Goal: Task Accomplishment & Management: Use online tool/utility

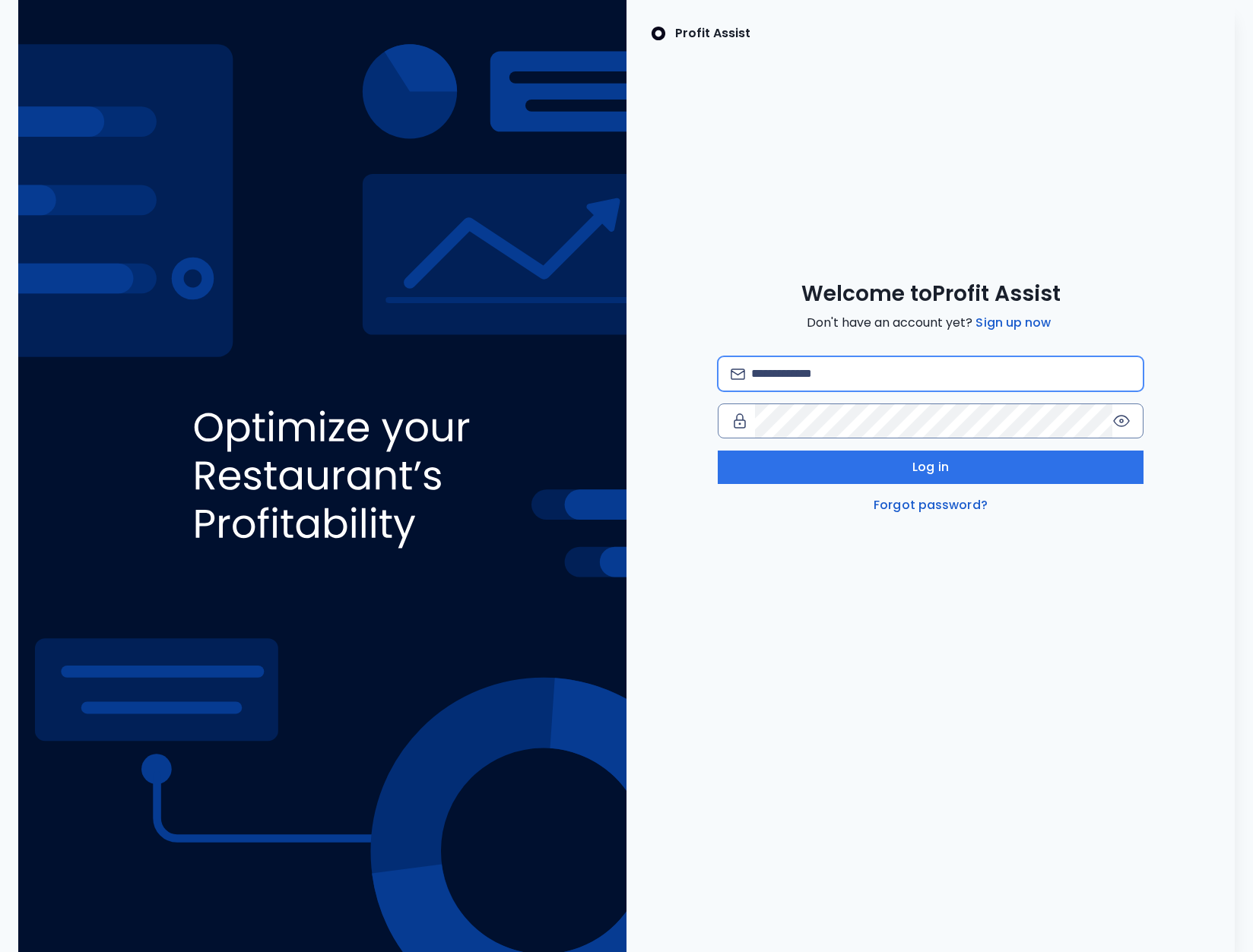
click at [802, 371] on input "email" at bounding box center [941, 374] width 380 height 34
type input "**********"
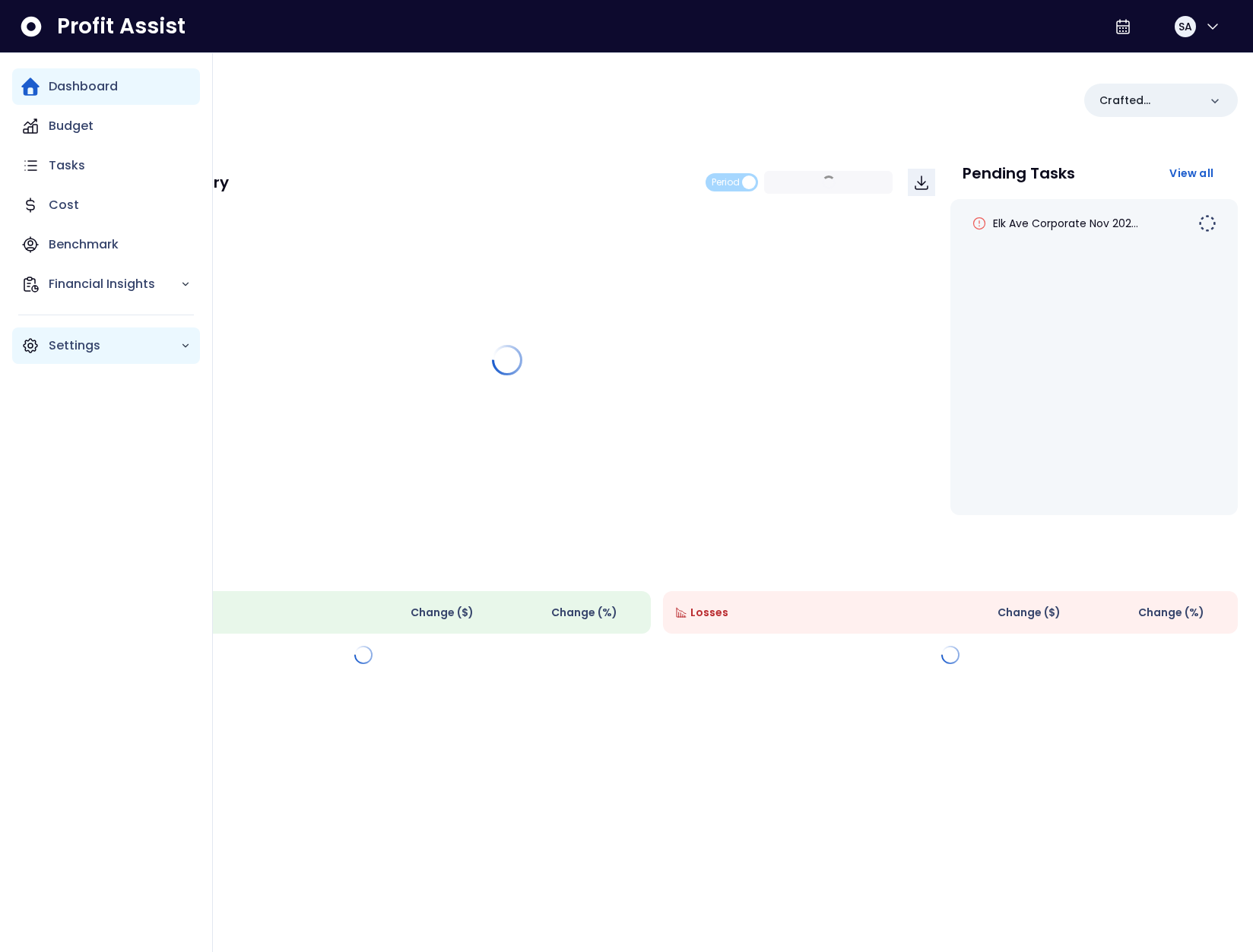
click at [45, 353] on div "Settings" at bounding box center [106, 345] width 188 height 36
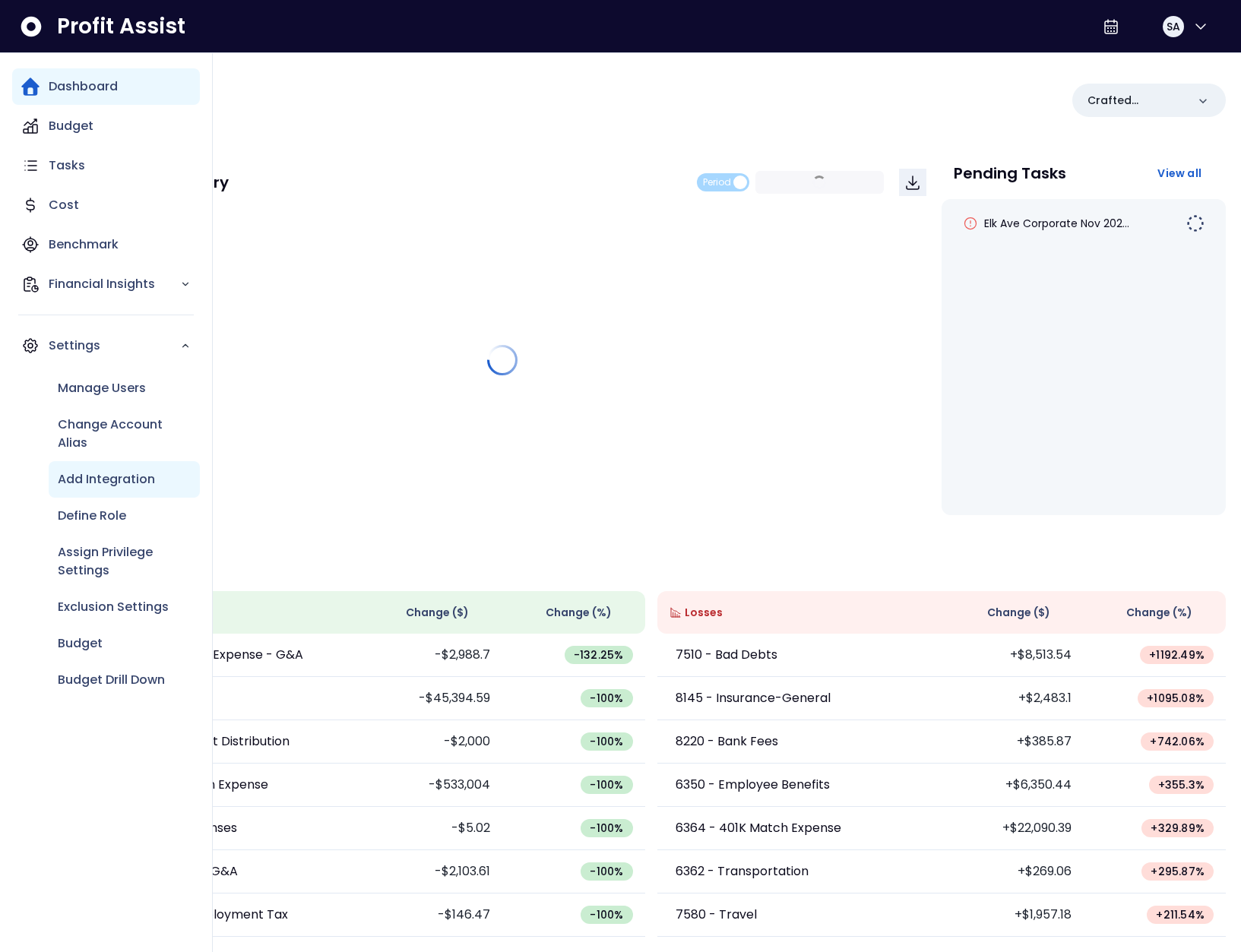
click at [122, 486] on p "Add Integration" at bounding box center [107, 479] width 97 height 18
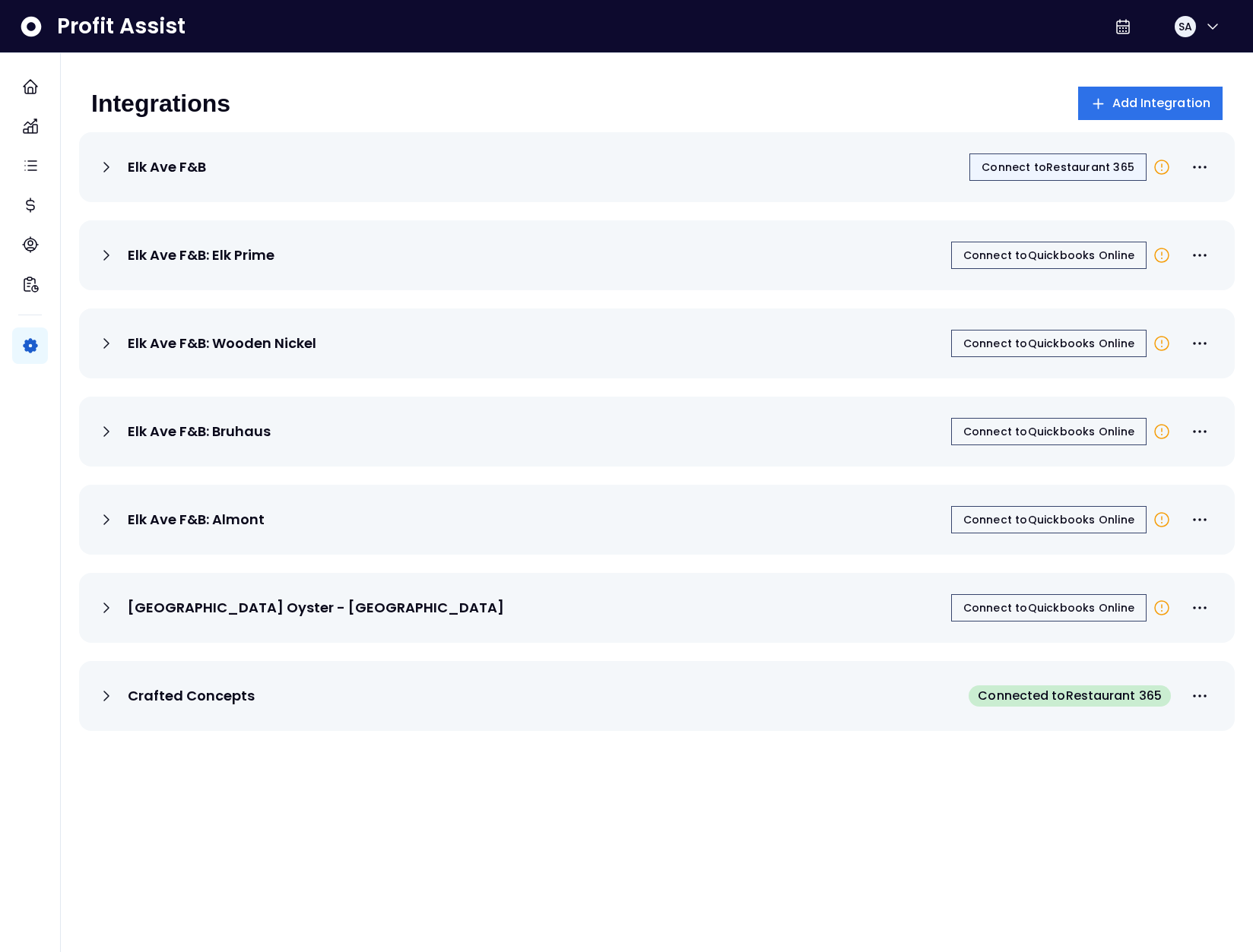
click at [1055, 173] on span "Connect to Restaurant 365" at bounding box center [1058, 167] width 153 height 15
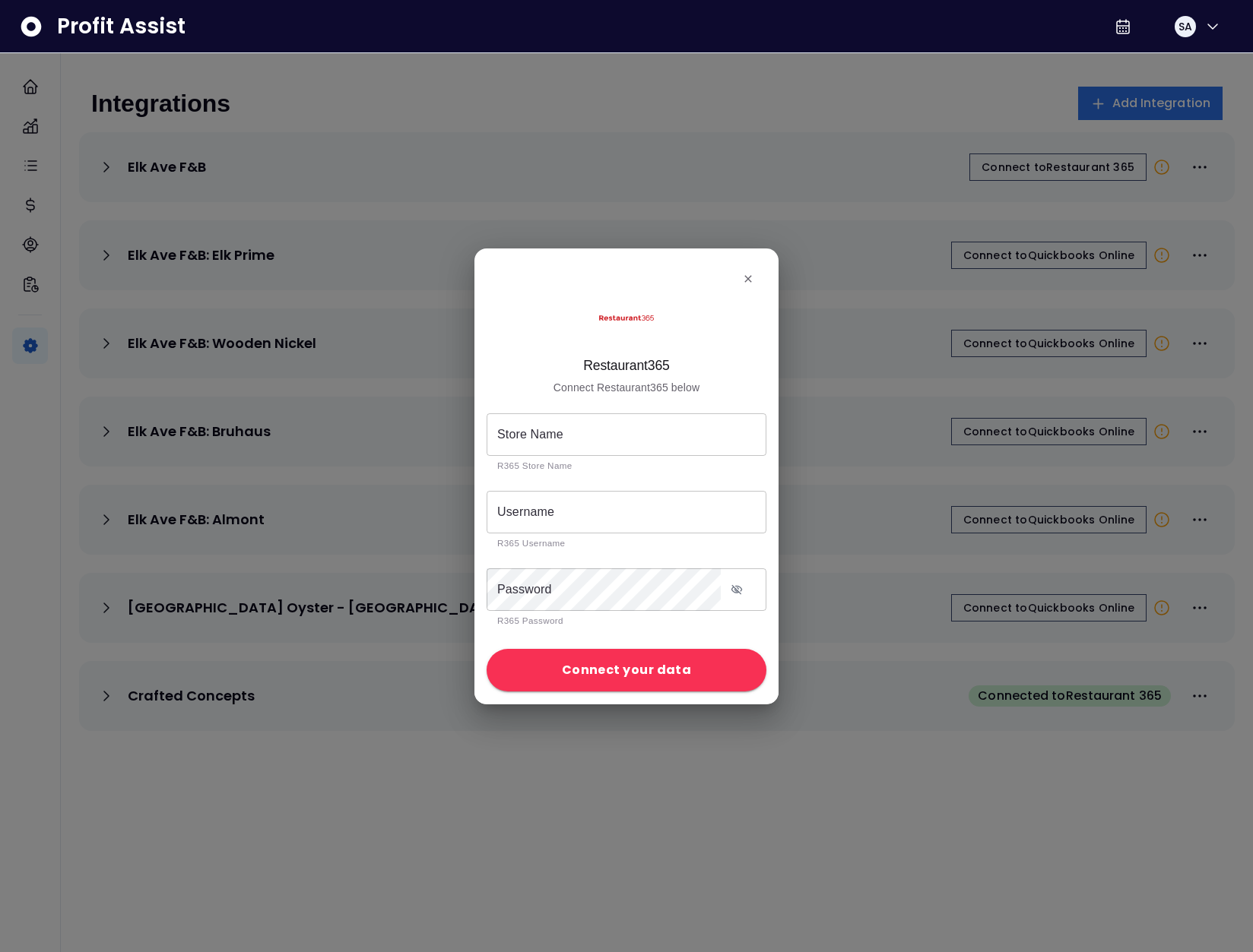
click at [556, 434] on div "Store Name Store Name R365 Store Name Username Username R365 Username Password …" at bounding box center [626, 527] width 304 height 228
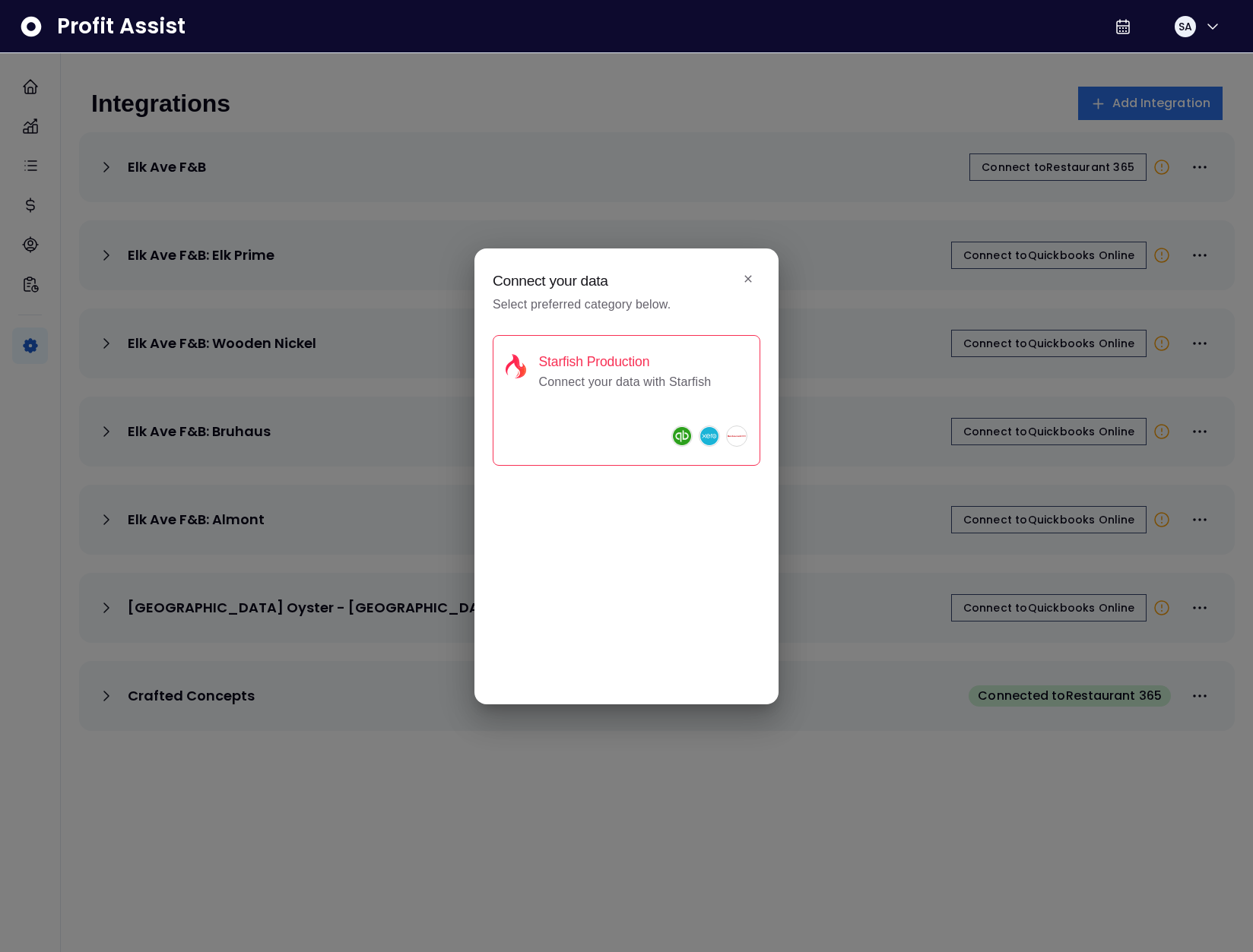
click at [647, 354] on h2 "Starfish Production" at bounding box center [626, 362] width 176 height 16
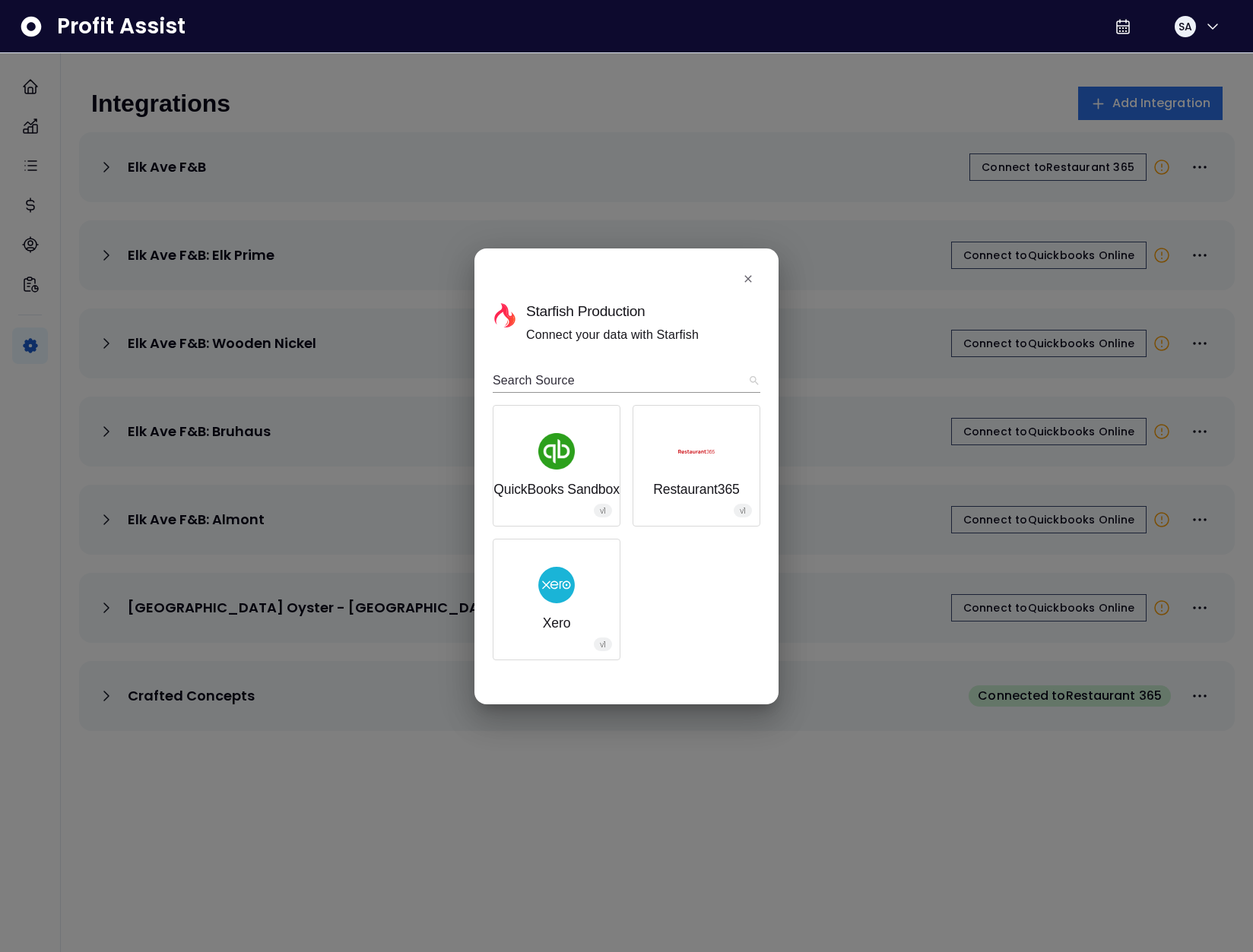
click at [620, 507] on button "Restaurant365 v1" at bounding box center [557, 465] width 126 height 120
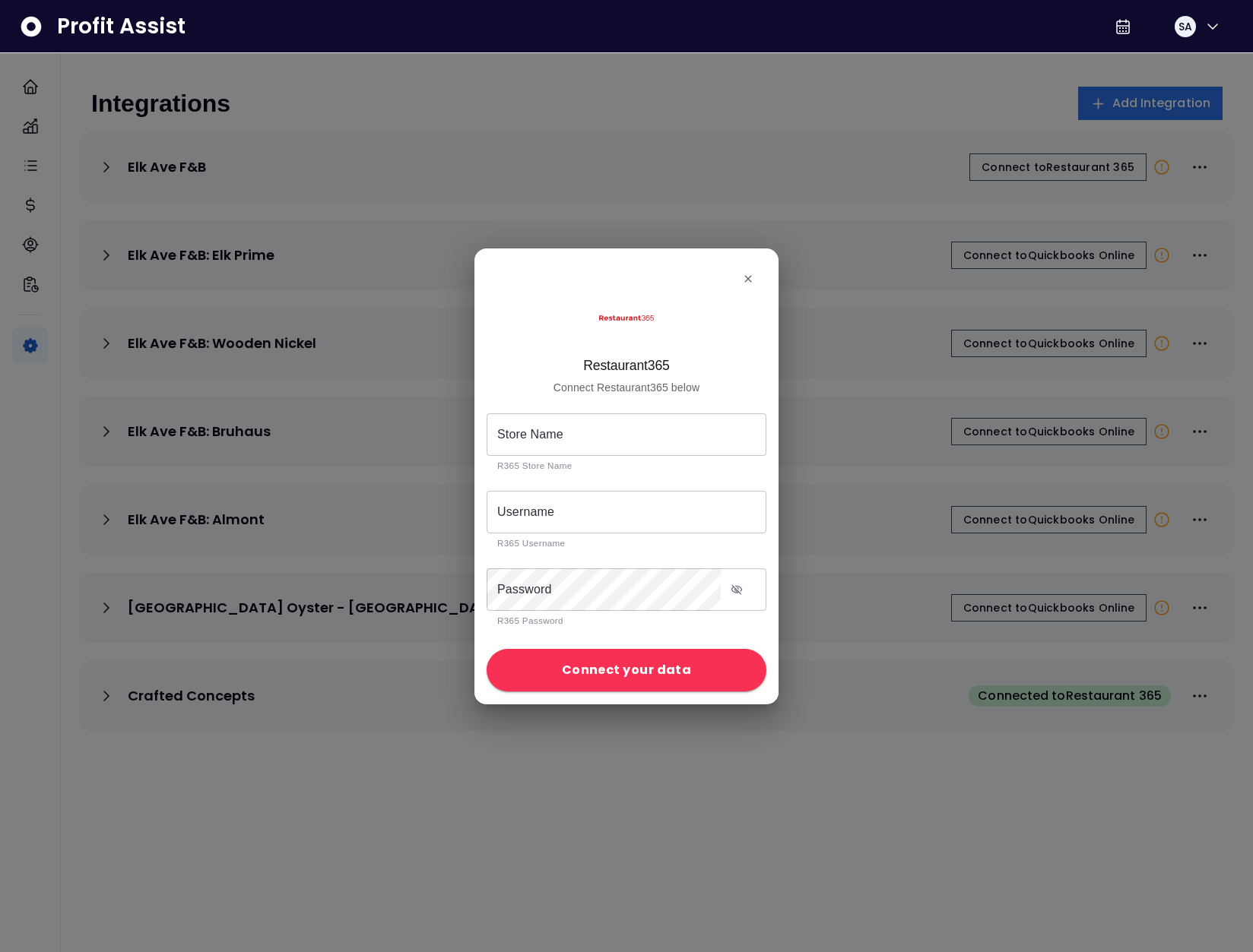
click at [599, 436] on input "Store Name" at bounding box center [617, 435] width 263 height 43
type input "*********"
type input "**********"
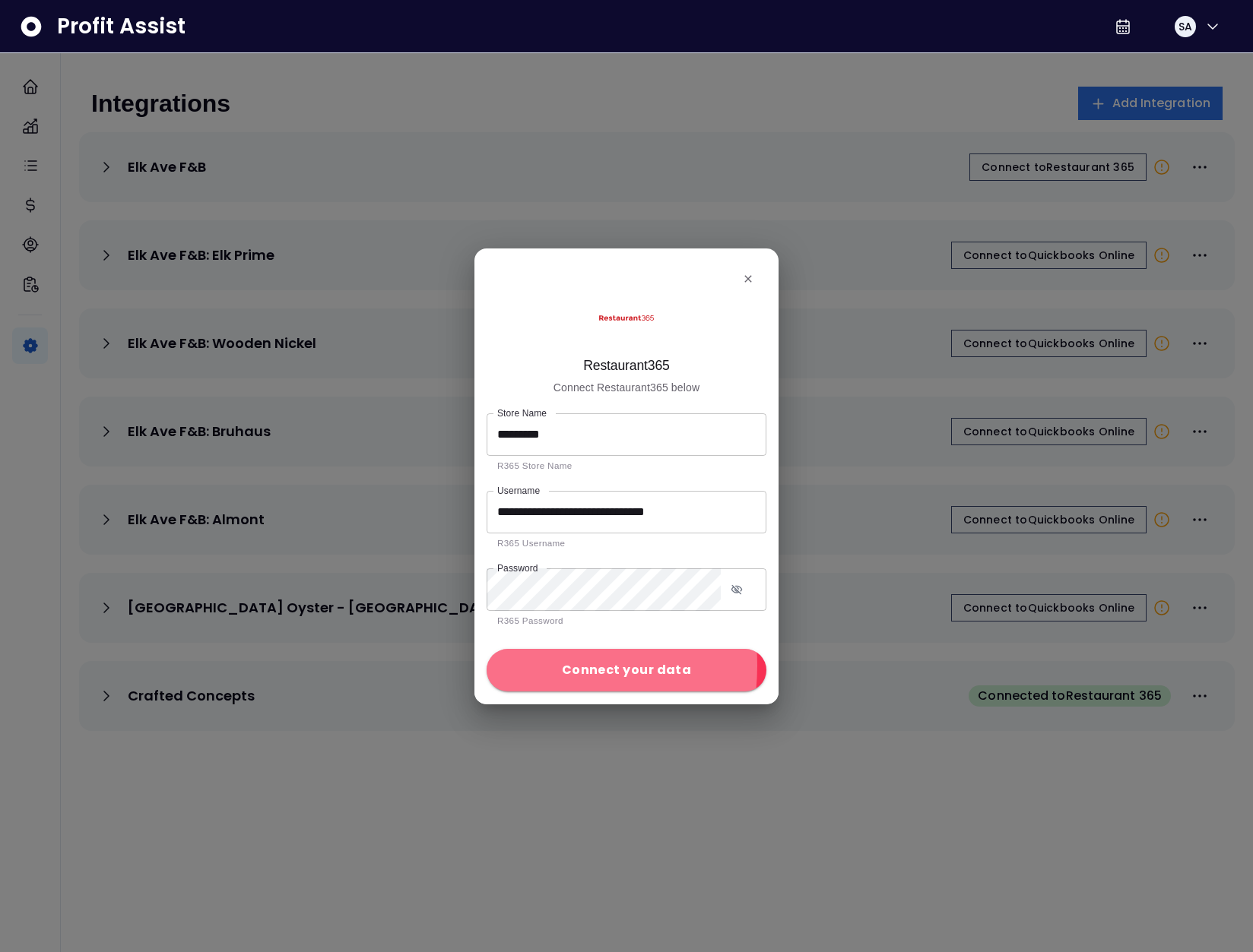
click at [521, 666] on button "Connect your data" at bounding box center [626, 671] width 280 height 43
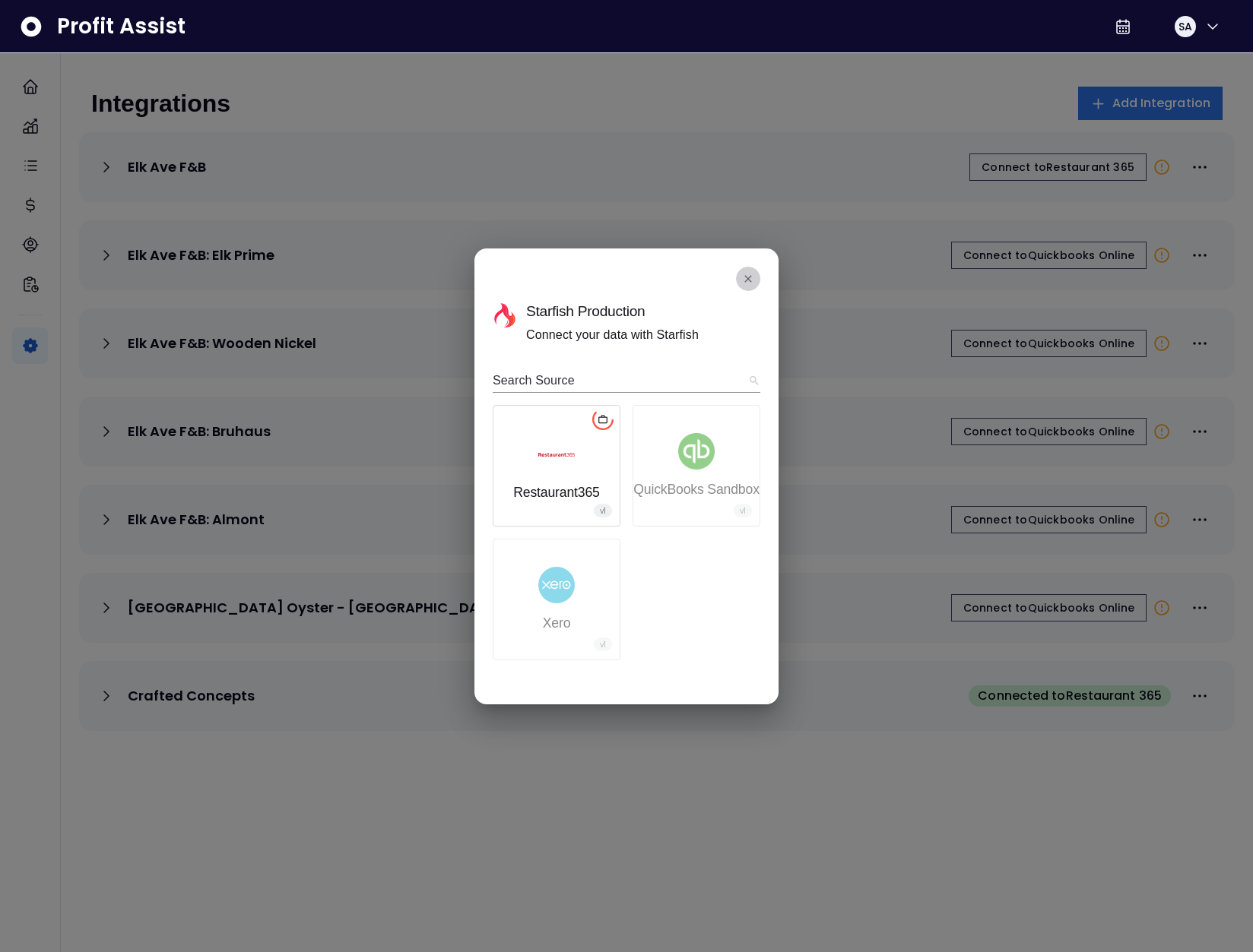
click at [742, 273] on icon "close" at bounding box center [748, 279] width 12 height 12
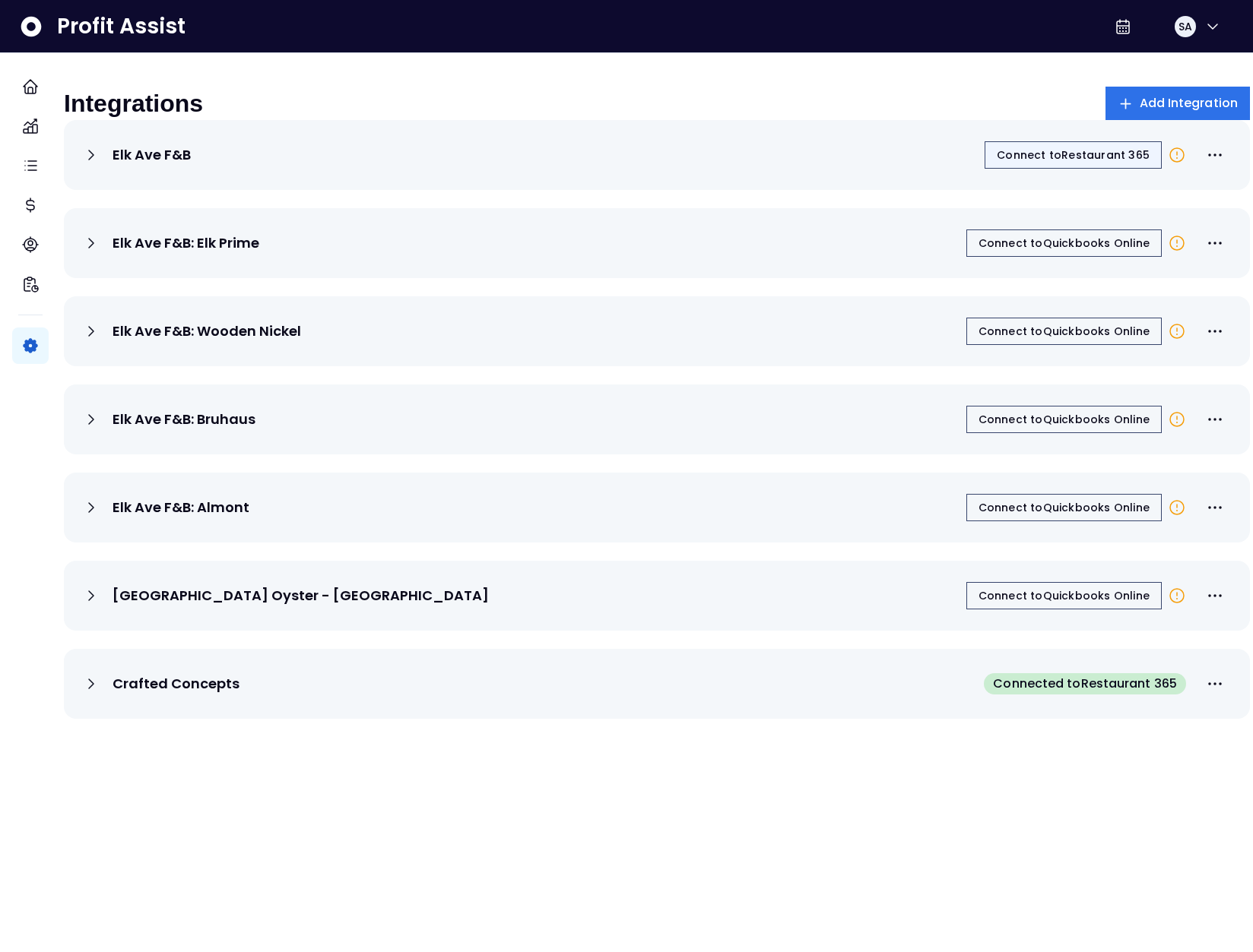
click at [1061, 163] on span "Connect to Restaurant 365" at bounding box center [1073, 155] width 153 height 15
click at [1027, 163] on span "Connect to Restaurant 365" at bounding box center [1073, 155] width 153 height 15
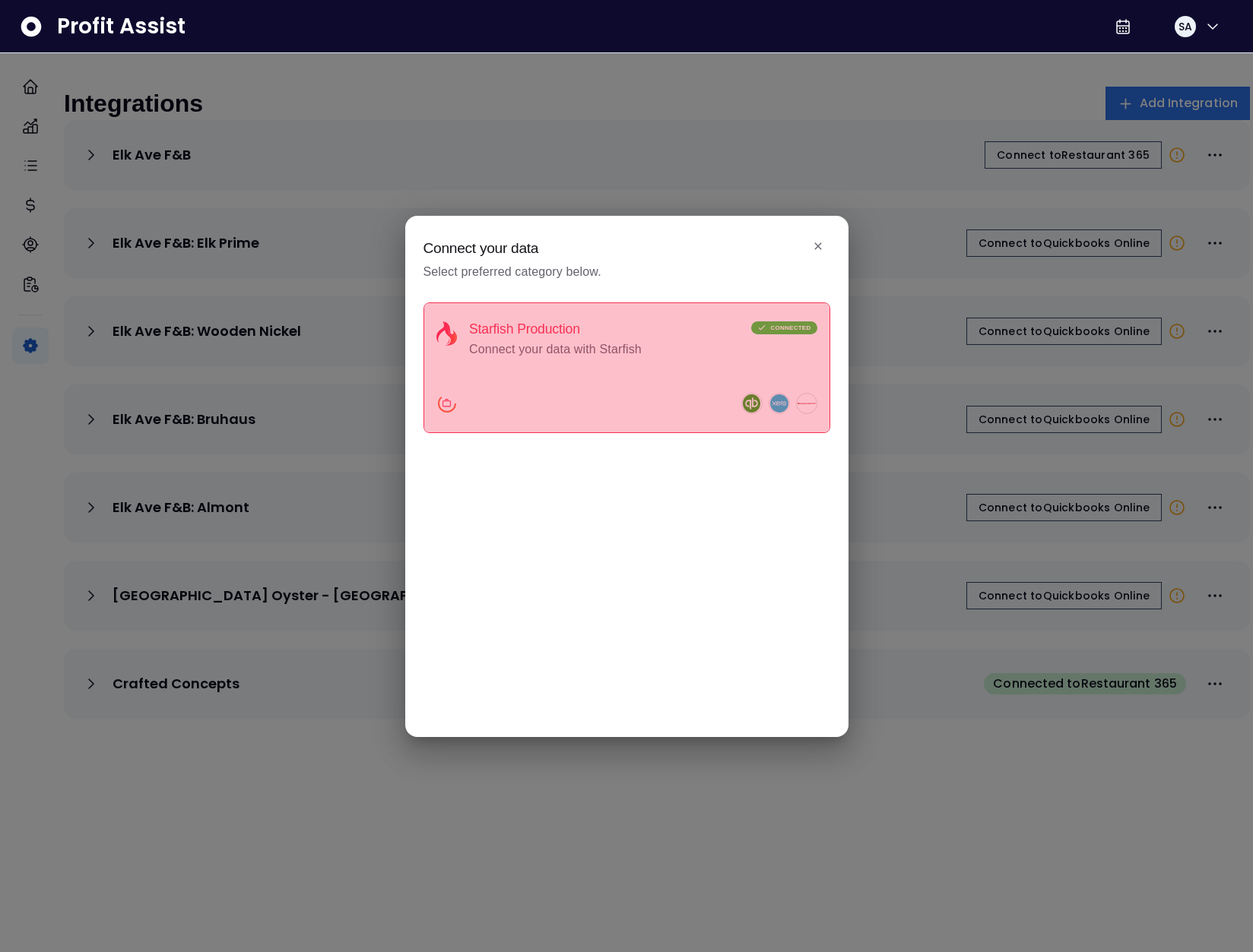
click at [534, 334] on h2 "Starfish Production" at bounding box center [558, 329] width 176 height 16
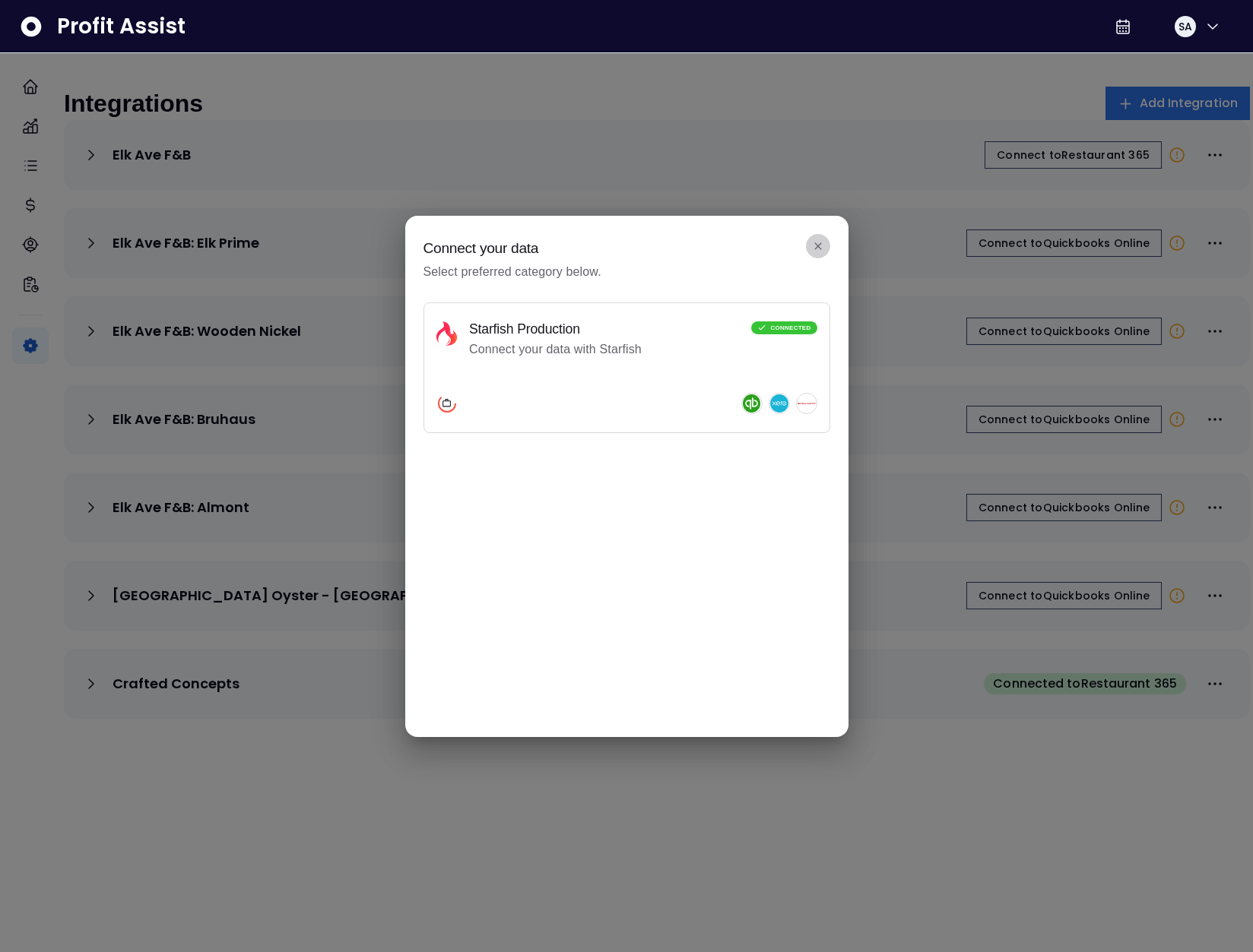
click at [816, 248] on icon "close" at bounding box center [818, 246] width 12 height 12
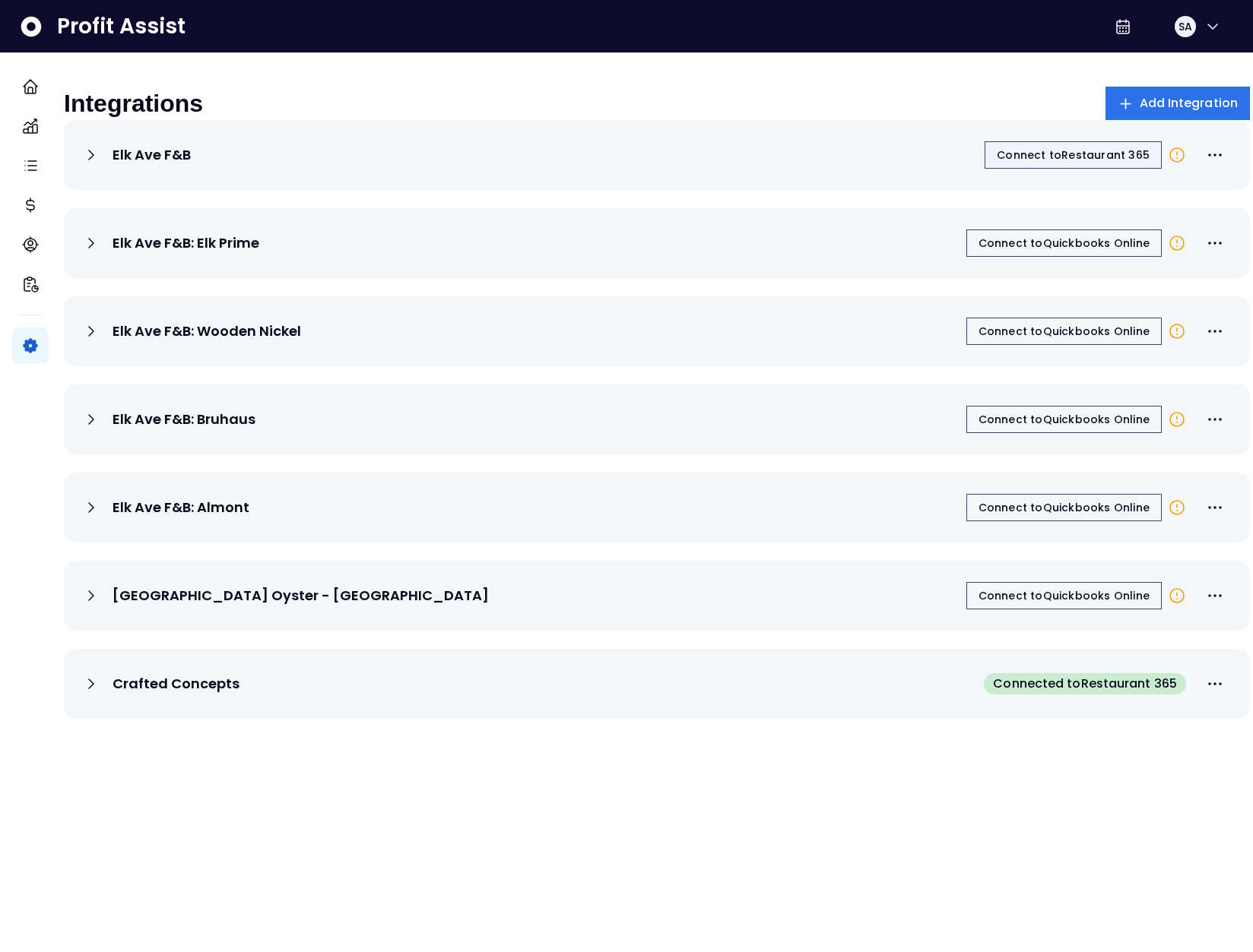
click at [1054, 154] on button "Connect to Restaurant 365" at bounding box center [1072, 154] width 177 height 28
click at [1020, 163] on span "Connect to Restaurant 365" at bounding box center [1073, 155] width 153 height 15
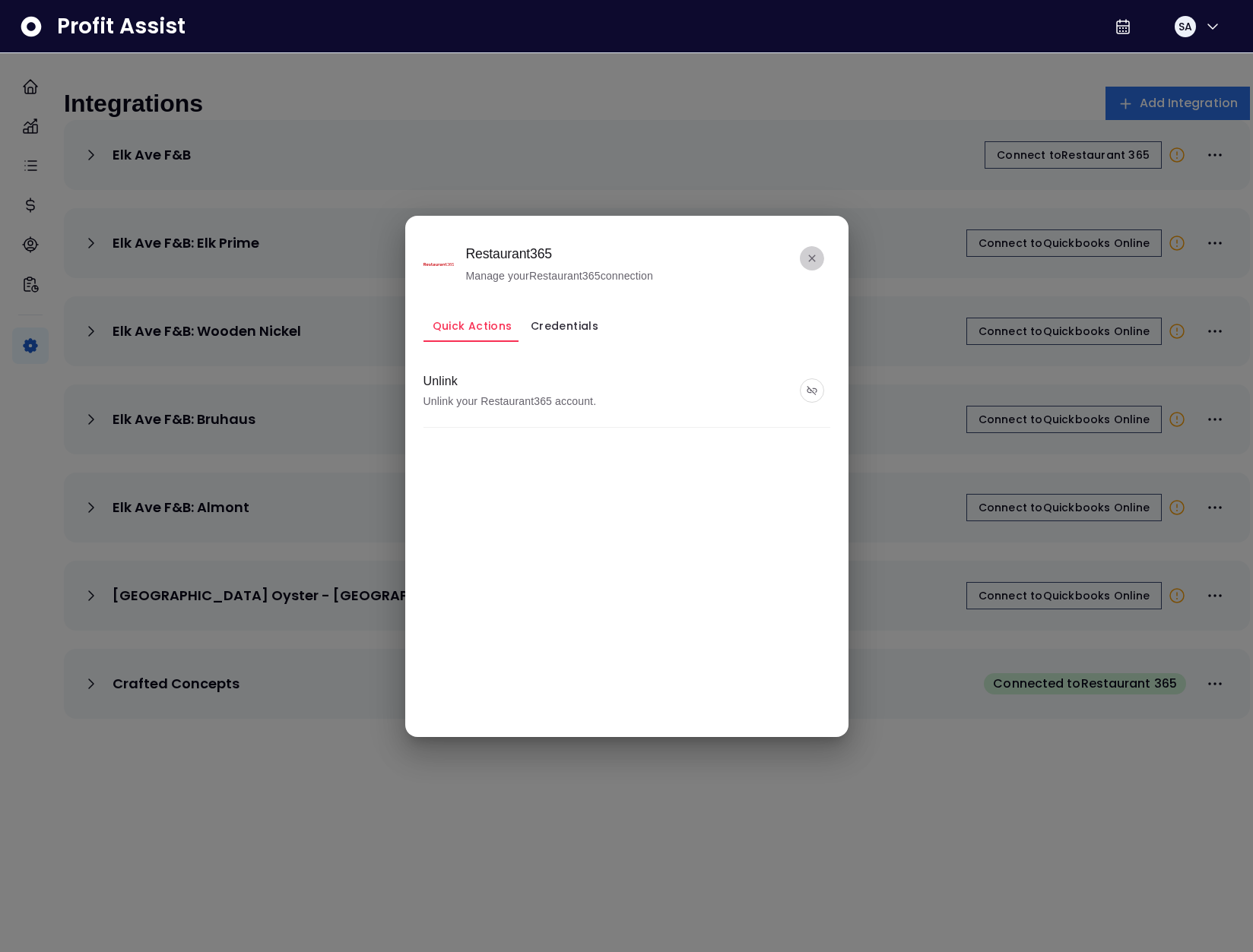
click at [807, 254] on icon "close" at bounding box center [812, 259] width 12 height 12
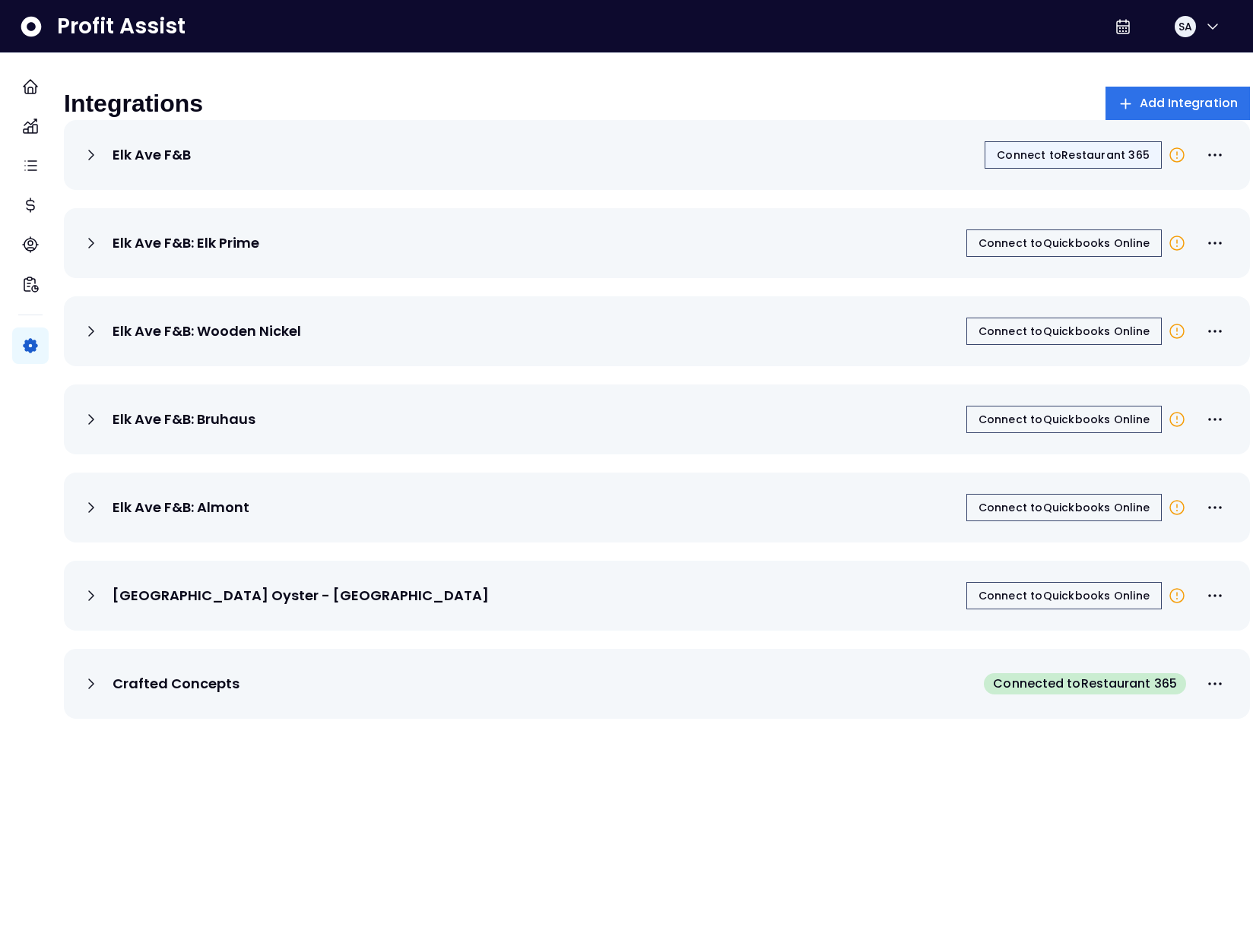
click at [1068, 163] on span "Connect to Restaurant 365" at bounding box center [1073, 155] width 153 height 15
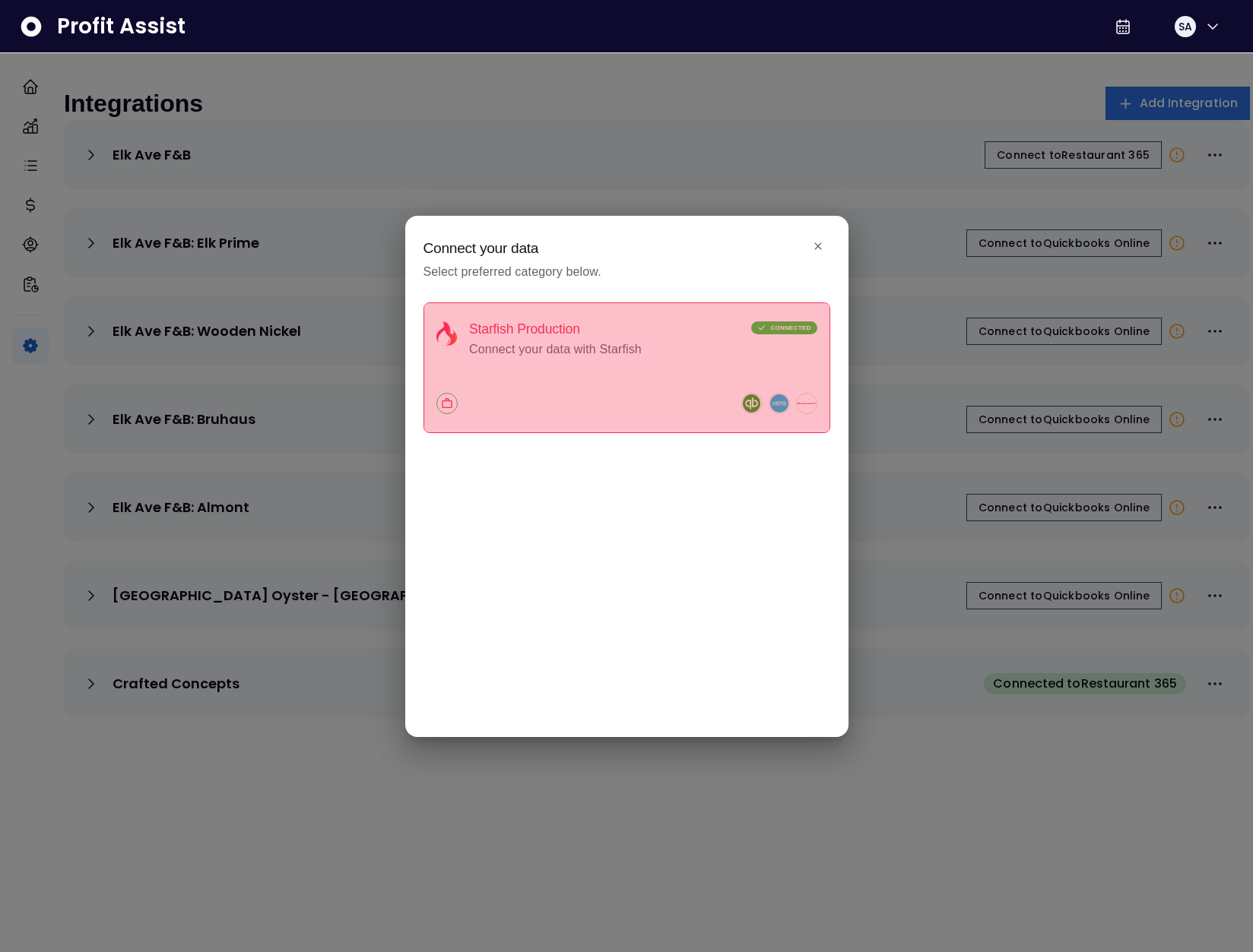
click at [649, 350] on div "Starfish Production Connect your data with Starfish CONNECTED" at bounding box center [627, 340] width 381 height 37
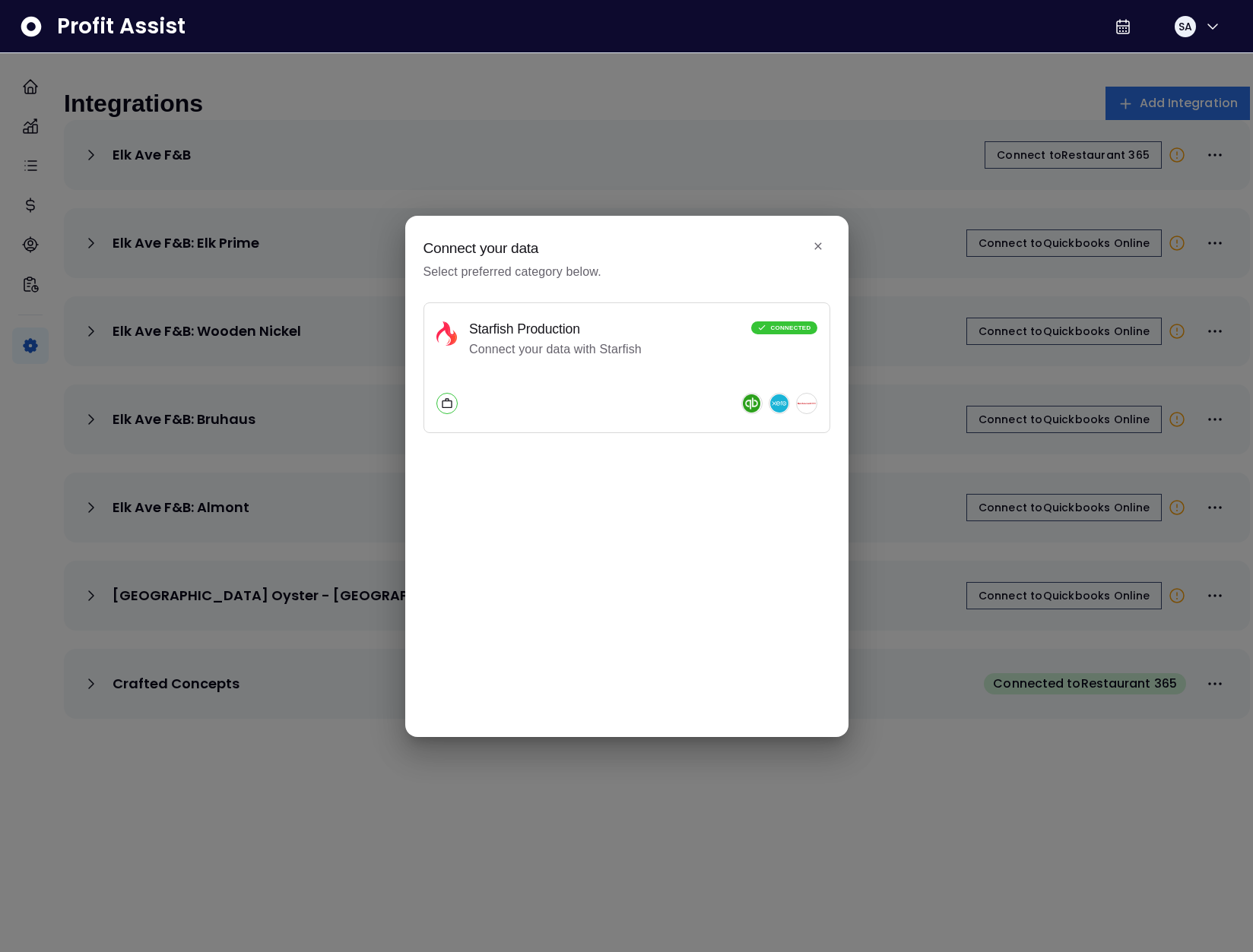
click at [506, 291] on div "Connect your data Select preferred category below." at bounding box center [626, 268] width 406 height 56
click at [506, 249] on h1 "Connect your data" at bounding box center [626, 248] width 406 height 17
click at [564, 358] on p "Connect your data with Starfish" at bounding box center [558, 350] width 176 height 18
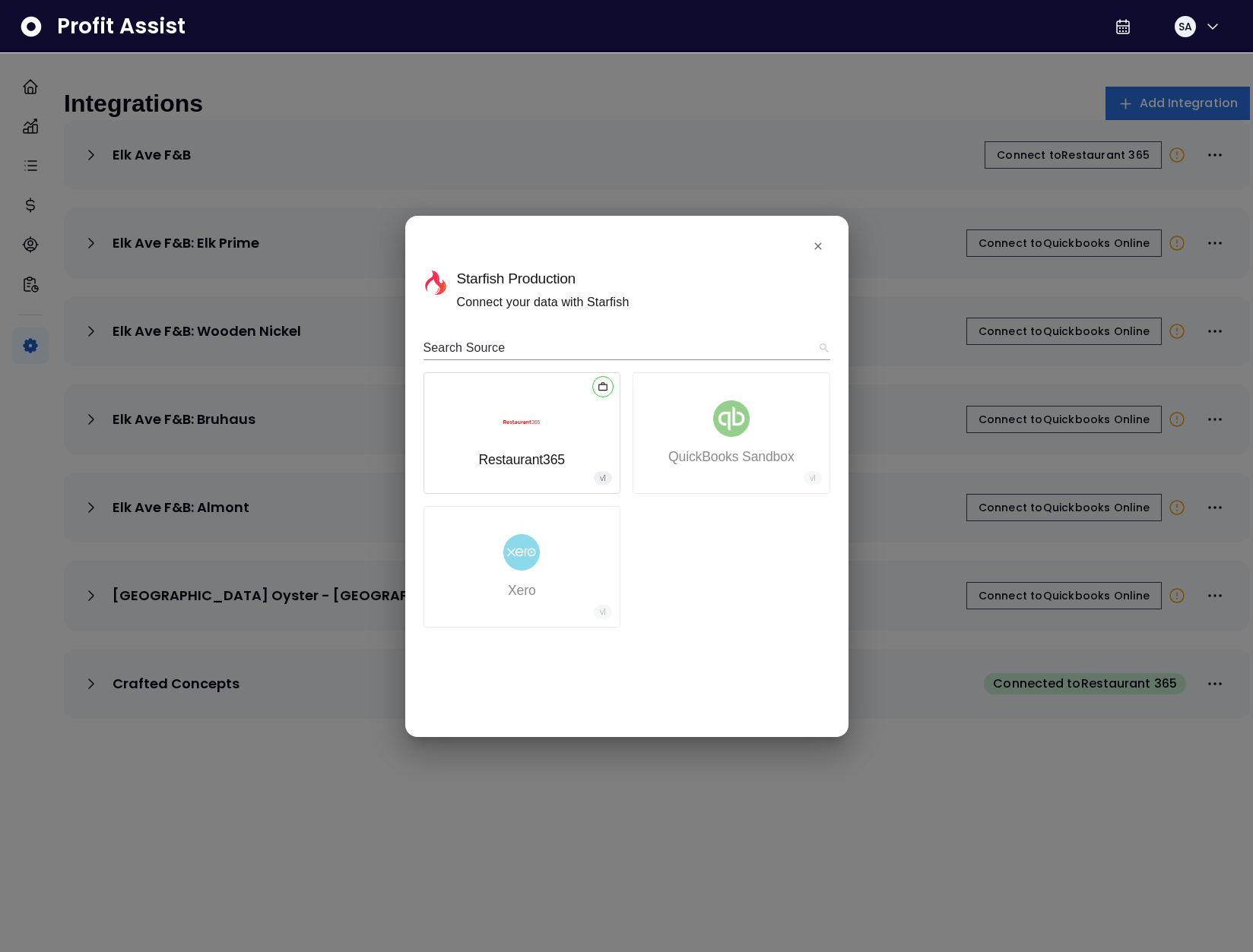
click at [560, 431] on div "Restaurant365" at bounding box center [521, 436] width 87 height 65
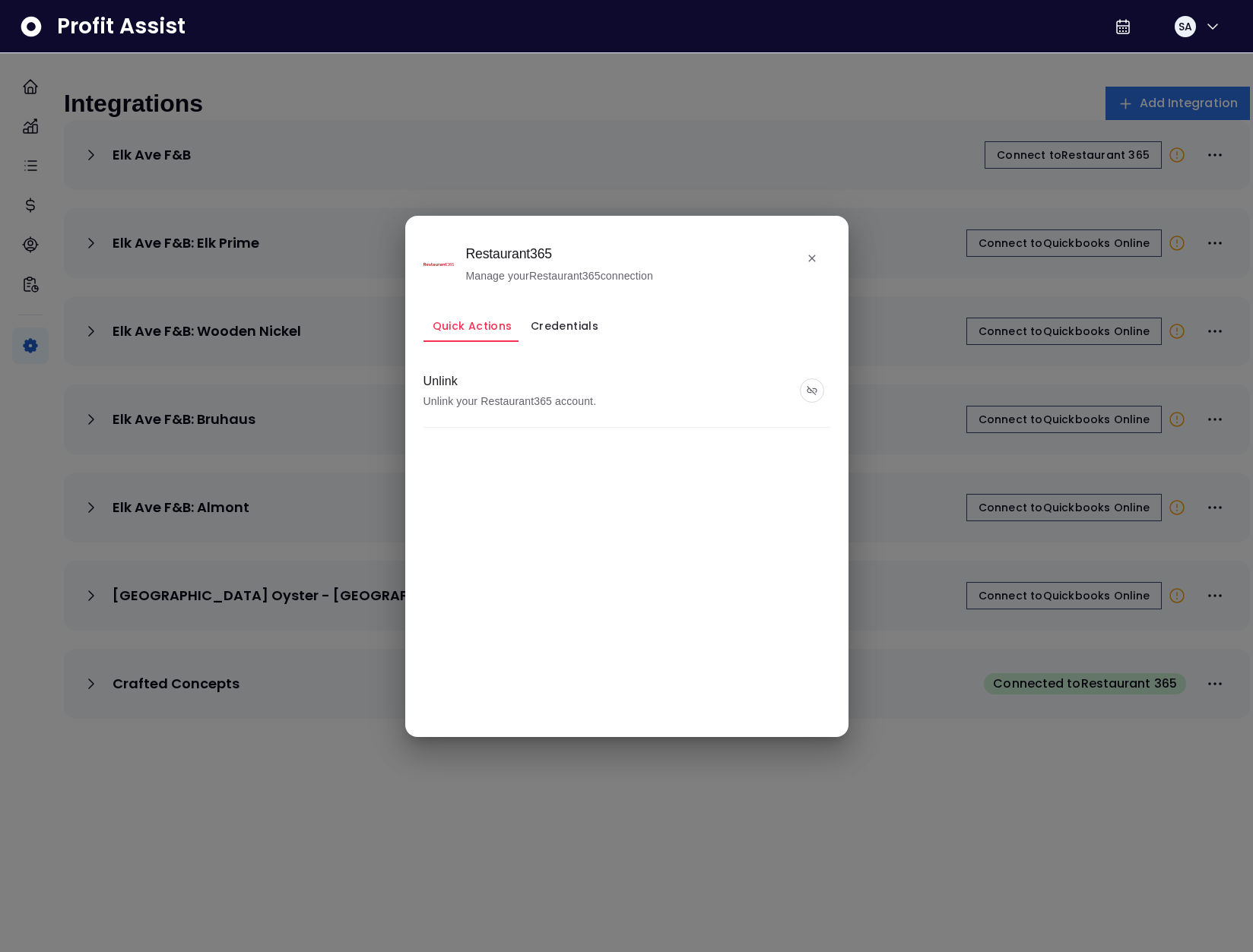
click at [591, 322] on button "Credentials" at bounding box center [564, 327] width 86 height 32
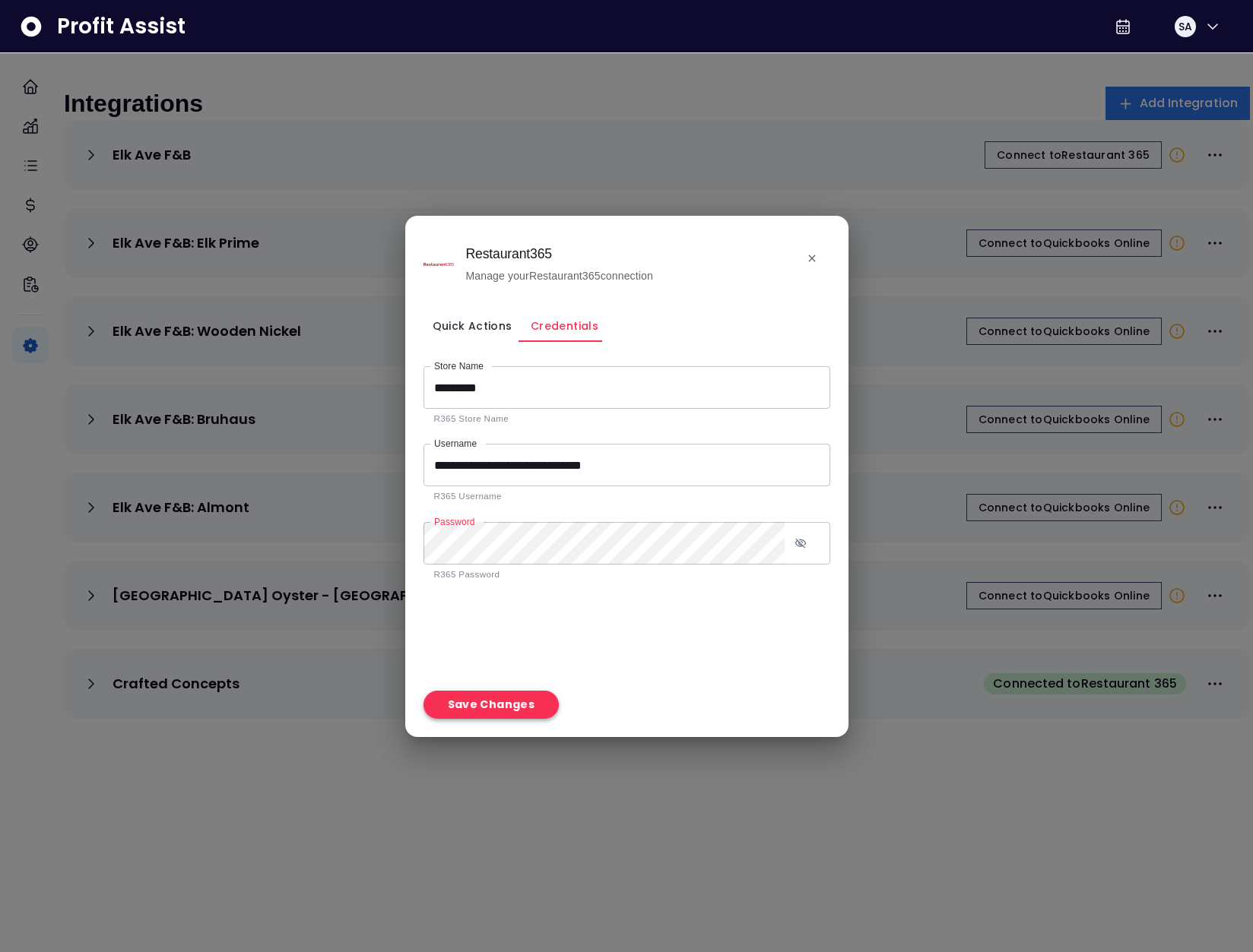
click at [502, 702] on button "Save Changes" at bounding box center [491, 704] width 136 height 28
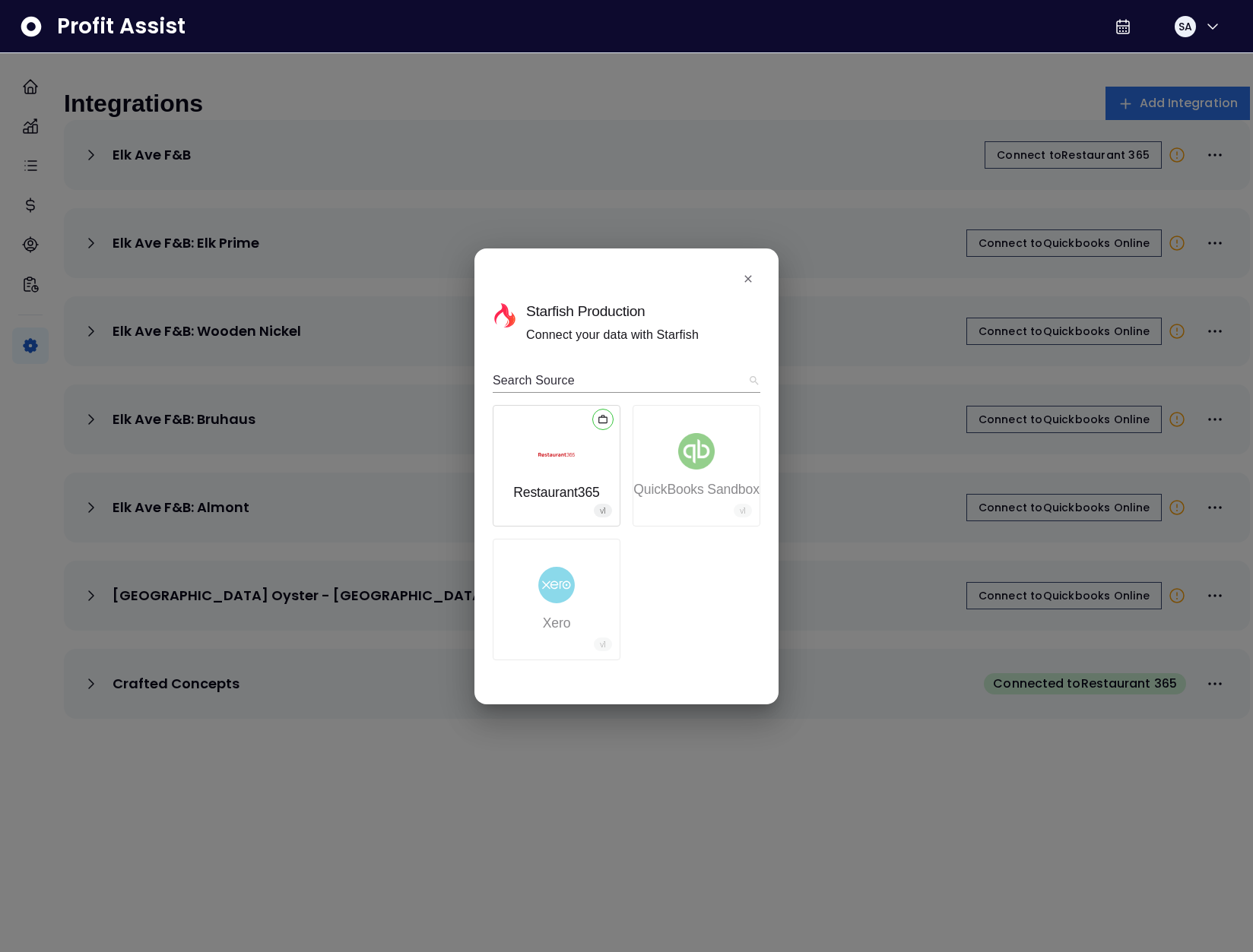
click at [567, 471] on img "button" at bounding box center [556, 454] width 36 height 36
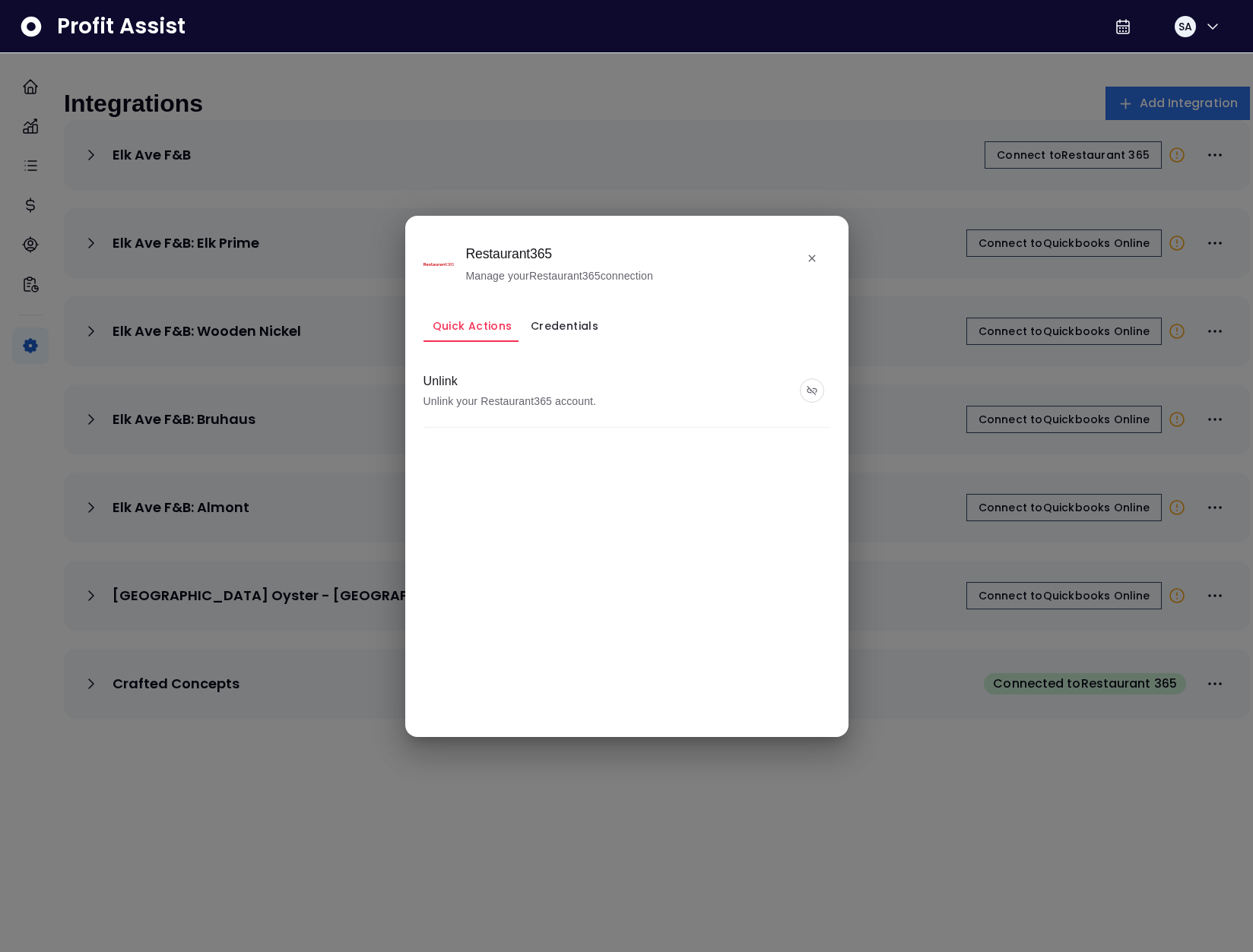
click at [548, 323] on button "Credentials" at bounding box center [564, 327] width 86 height 32
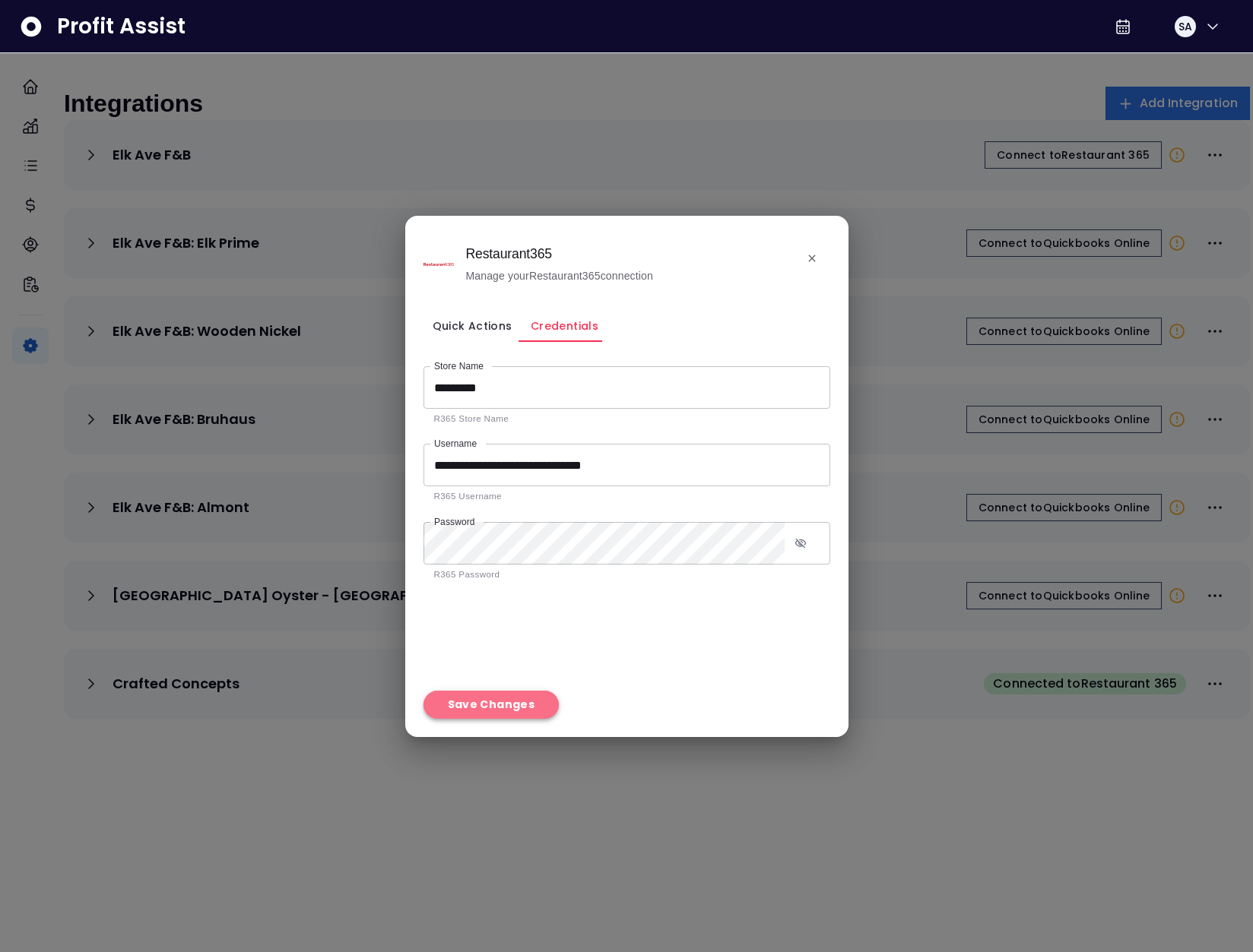
click at [494, 708] on button "Save Changes" at bounding box center [491, 704] width 136 height 28
